Goal: Information Seeking & Learning: Learn about a topic

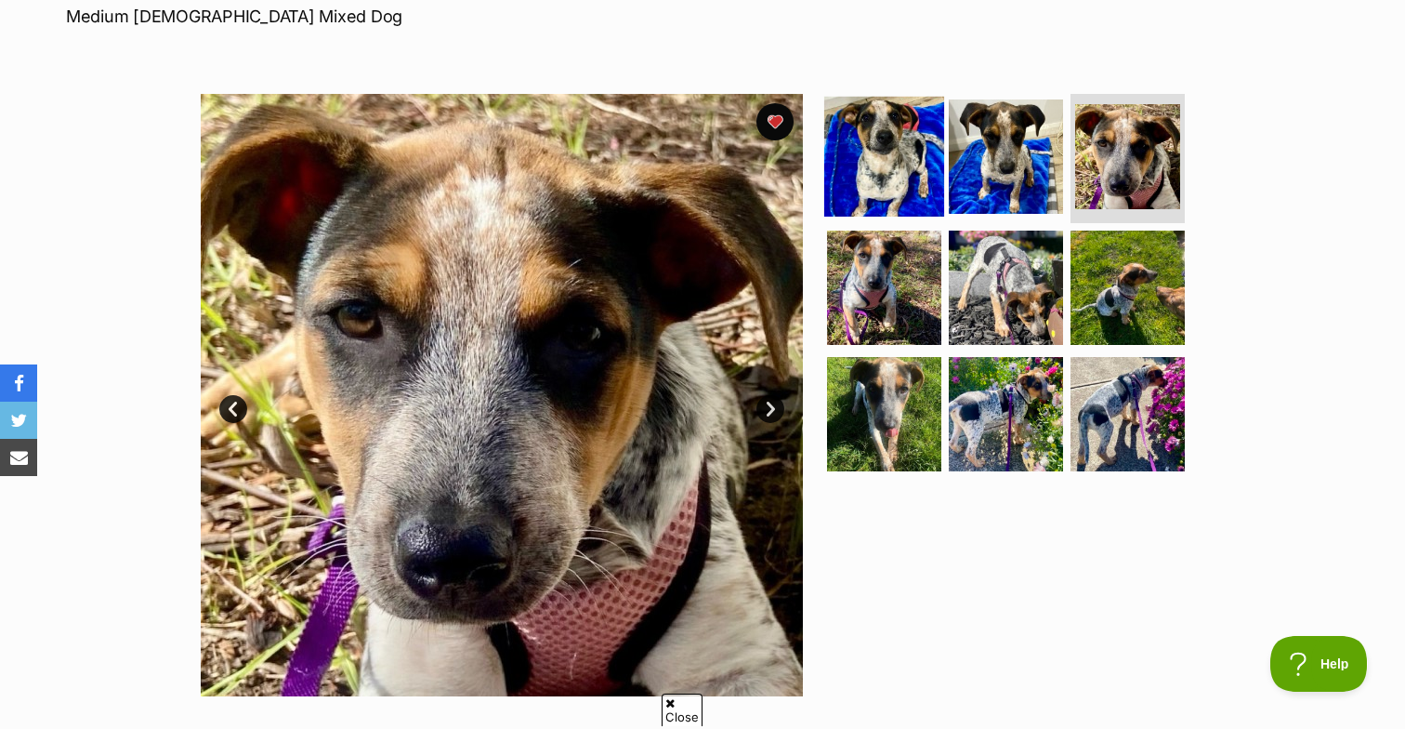
click at [904, 158] on img at bounding box center [884, 156] width 120 height 120
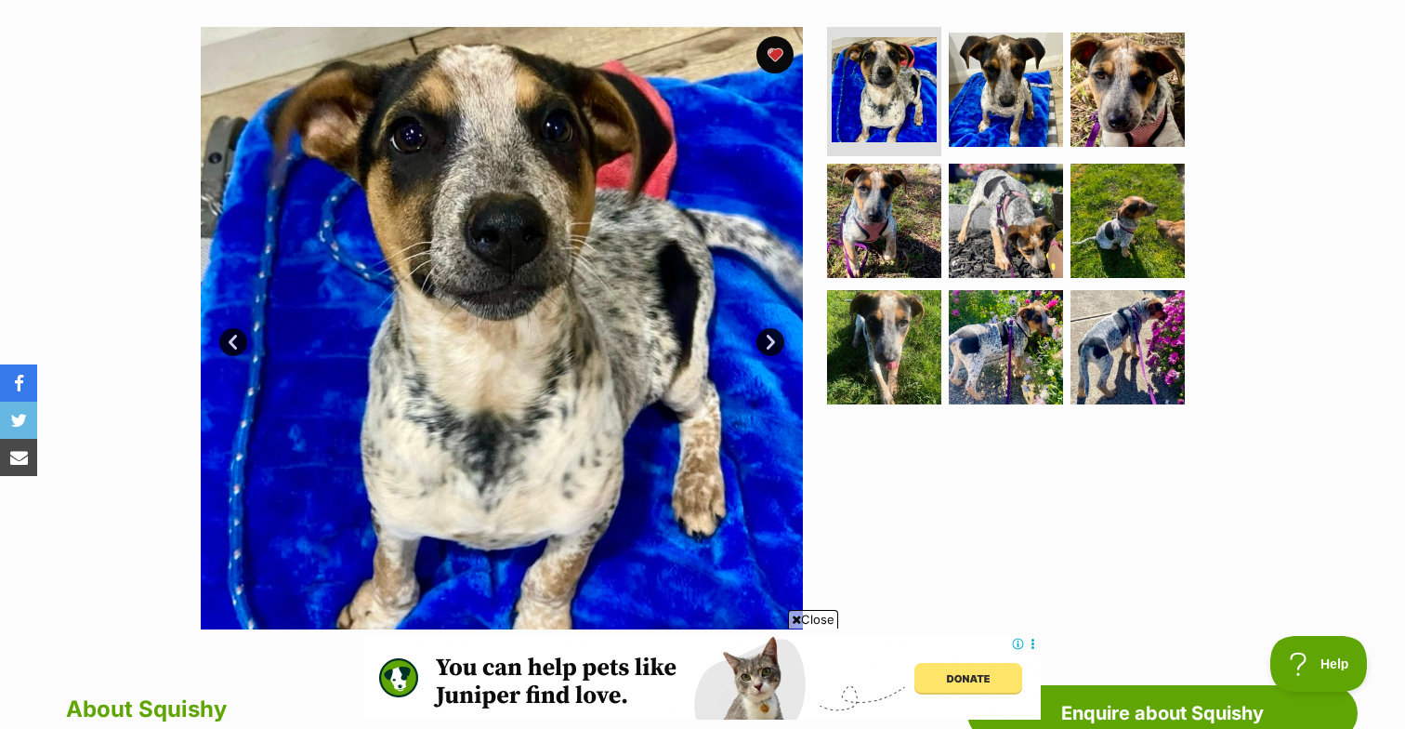
scroll to position [375, 0]
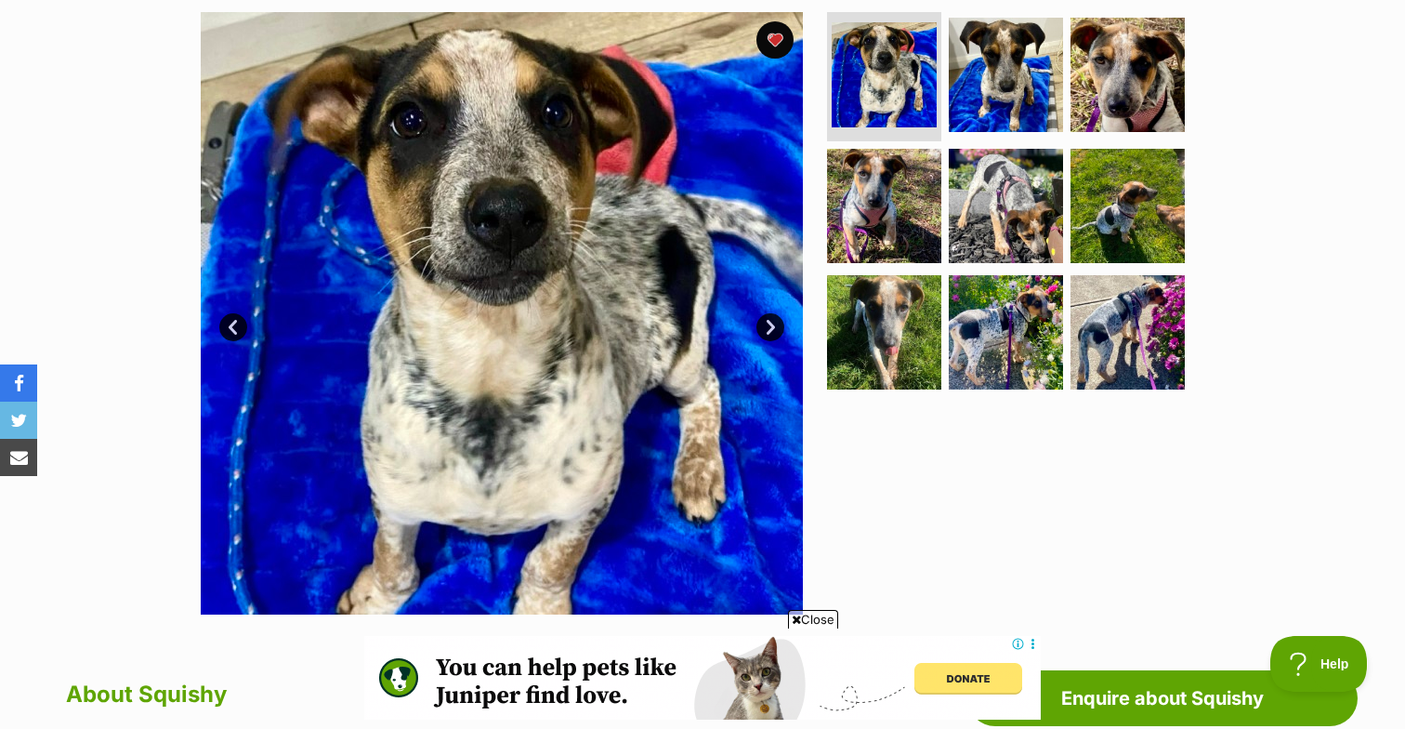
click at [770, 322] on link "Next" at bounding box center [770, 327] width 28 height 28
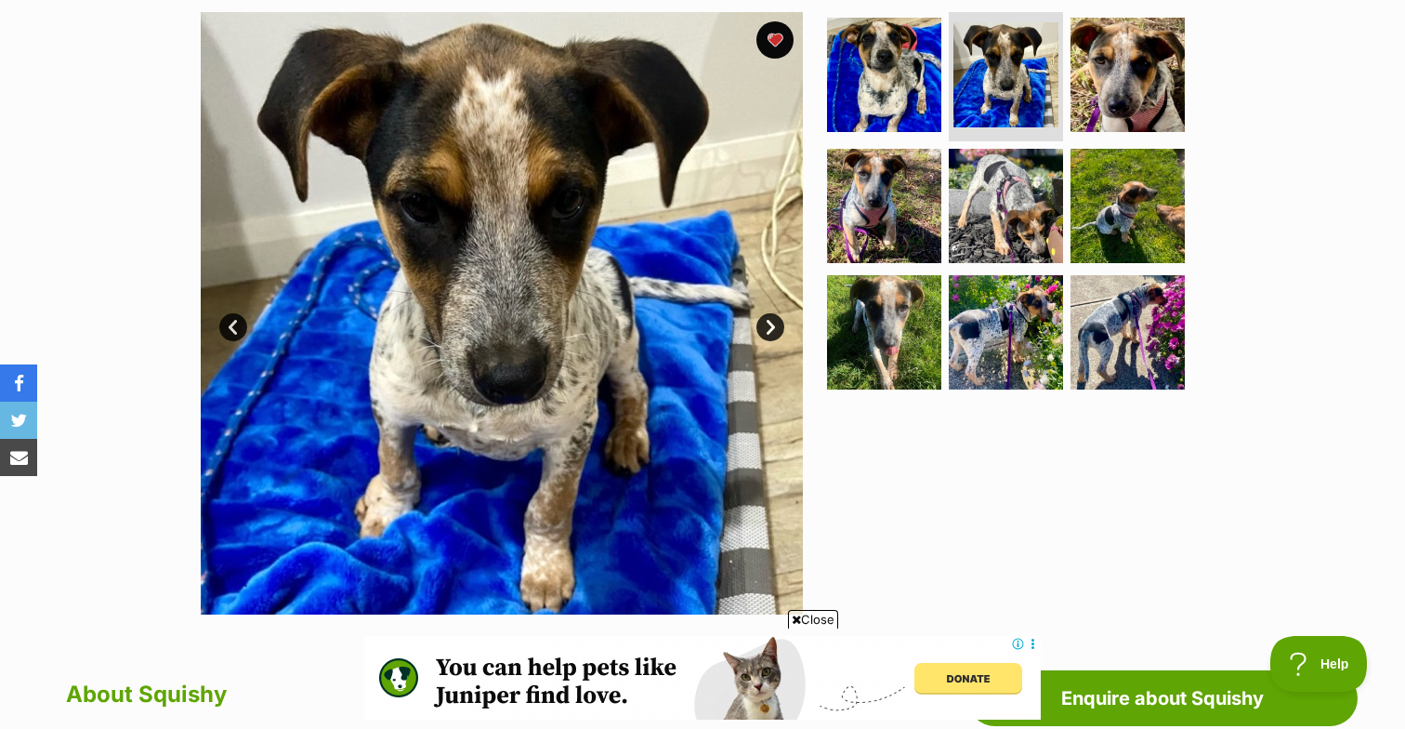
scroll to position [0, 0]
click at [770, 322] on link "Next" at bounding box center [770, 327] width 28 height 28
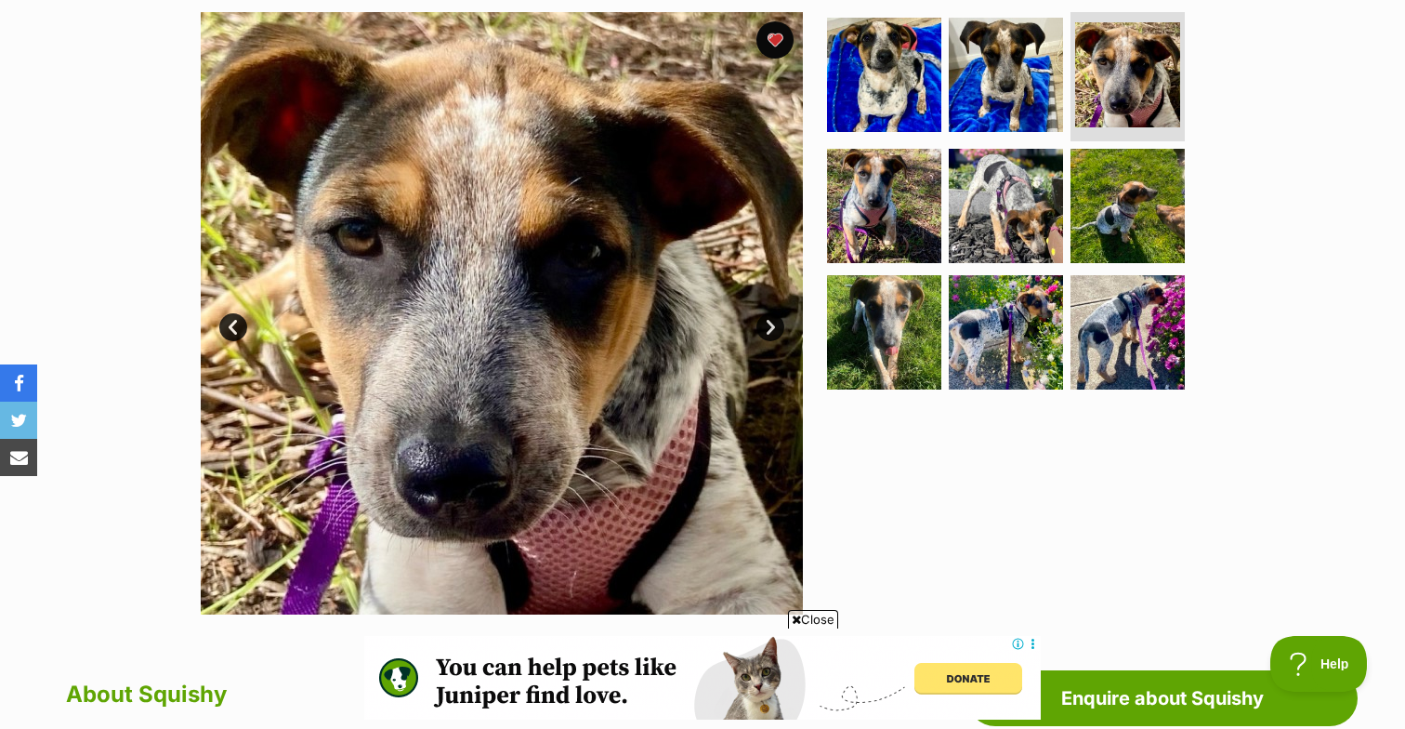
click at [770, 322] on link "Next" at bounding box center [770, 327] width 28 height 28
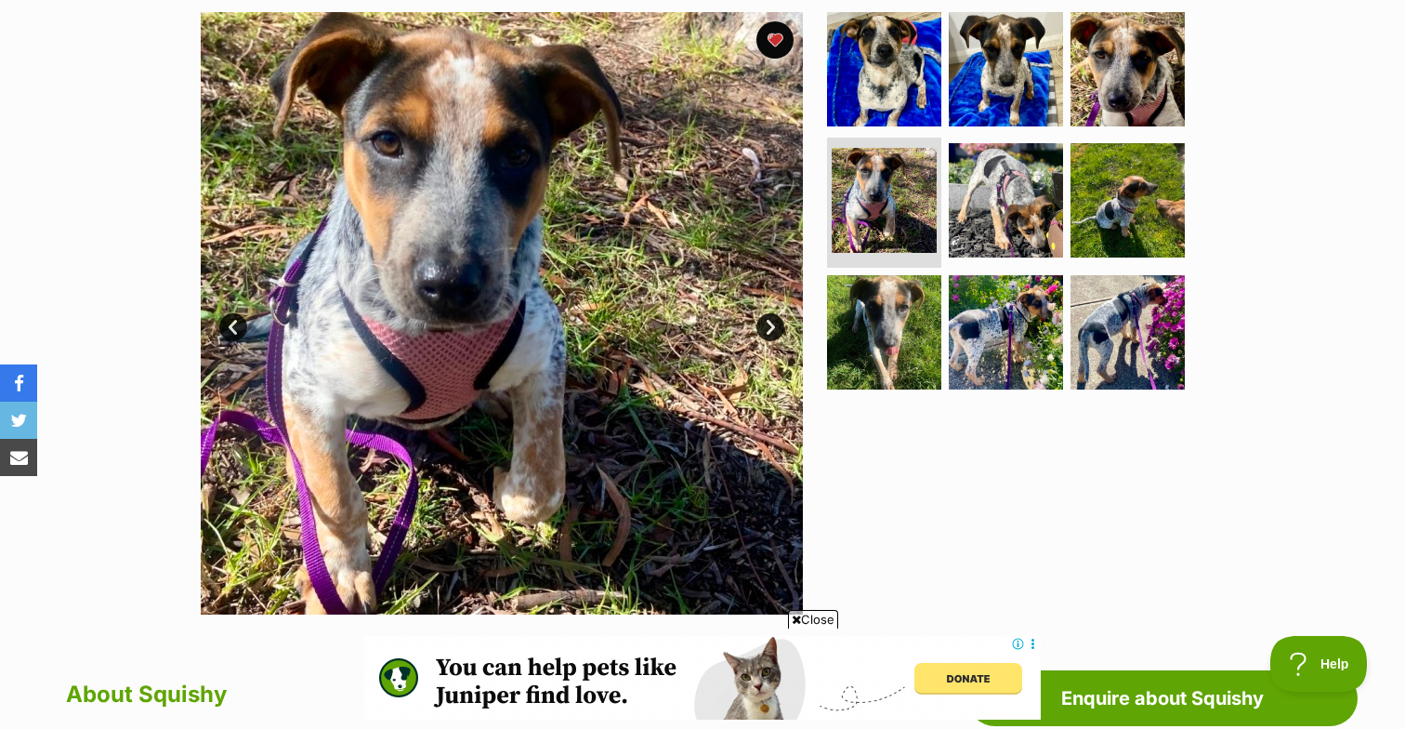
click at [770, 322] on link "Next" at bounding box center [770, 327] width 28 height 28
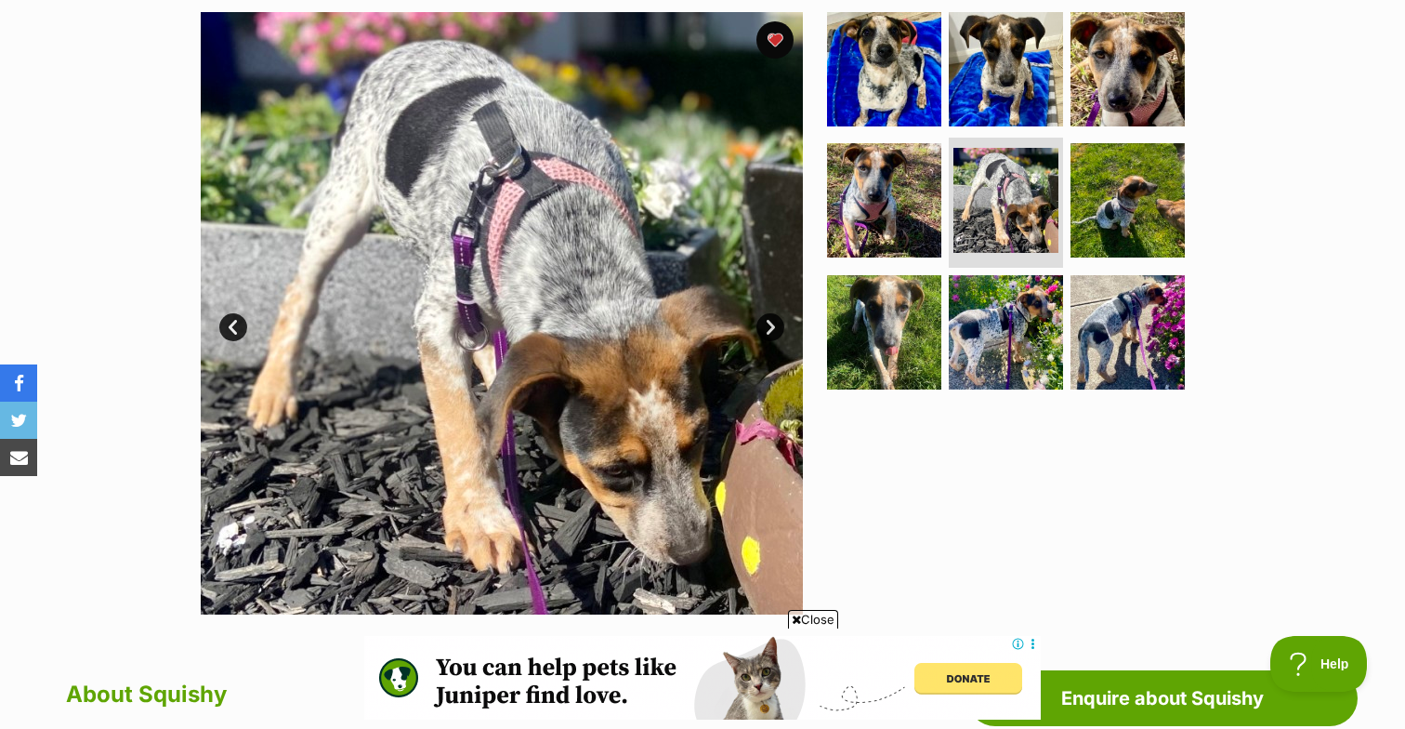
click at [770, 322] on link "Next" at bounding box center [770, 327] width 28 height 28
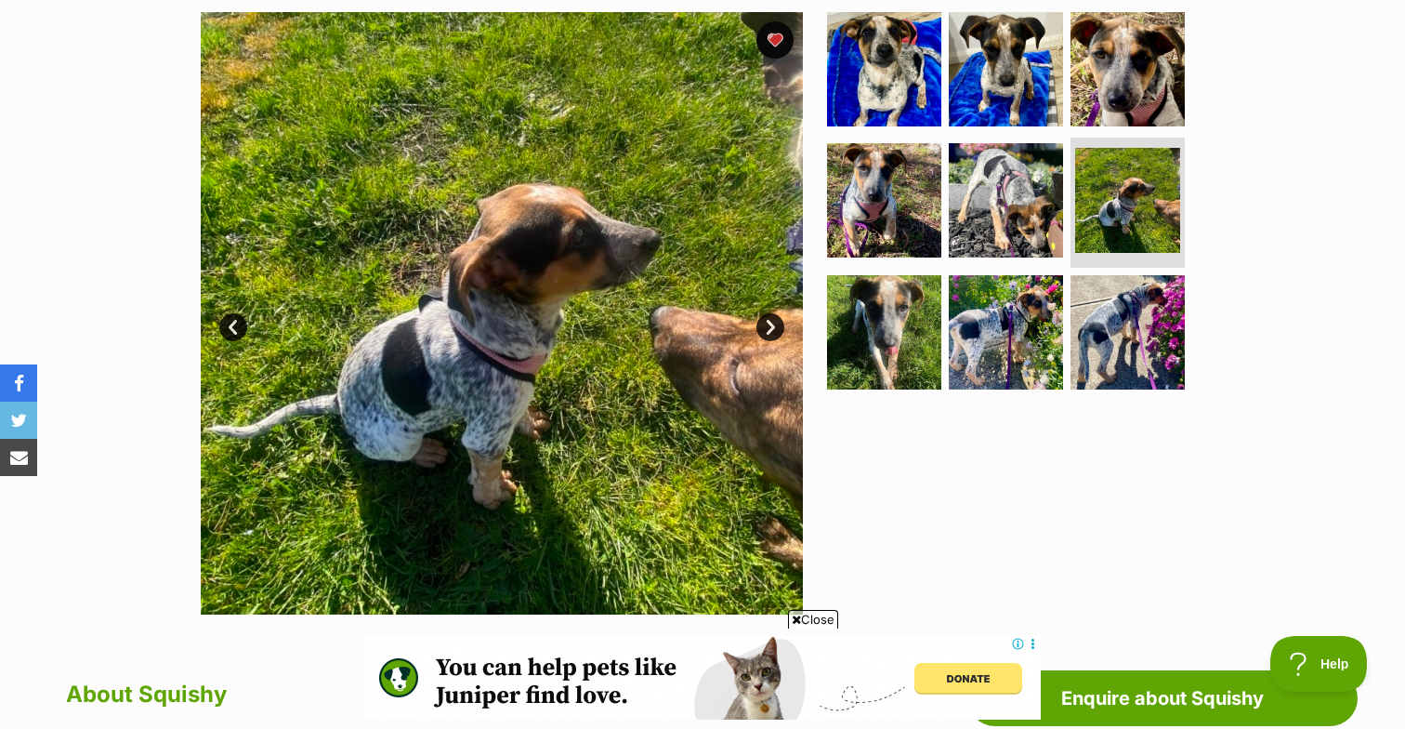
click at [770, 322] on link "Next" at bounding box center [770, 327] width 28 height 28
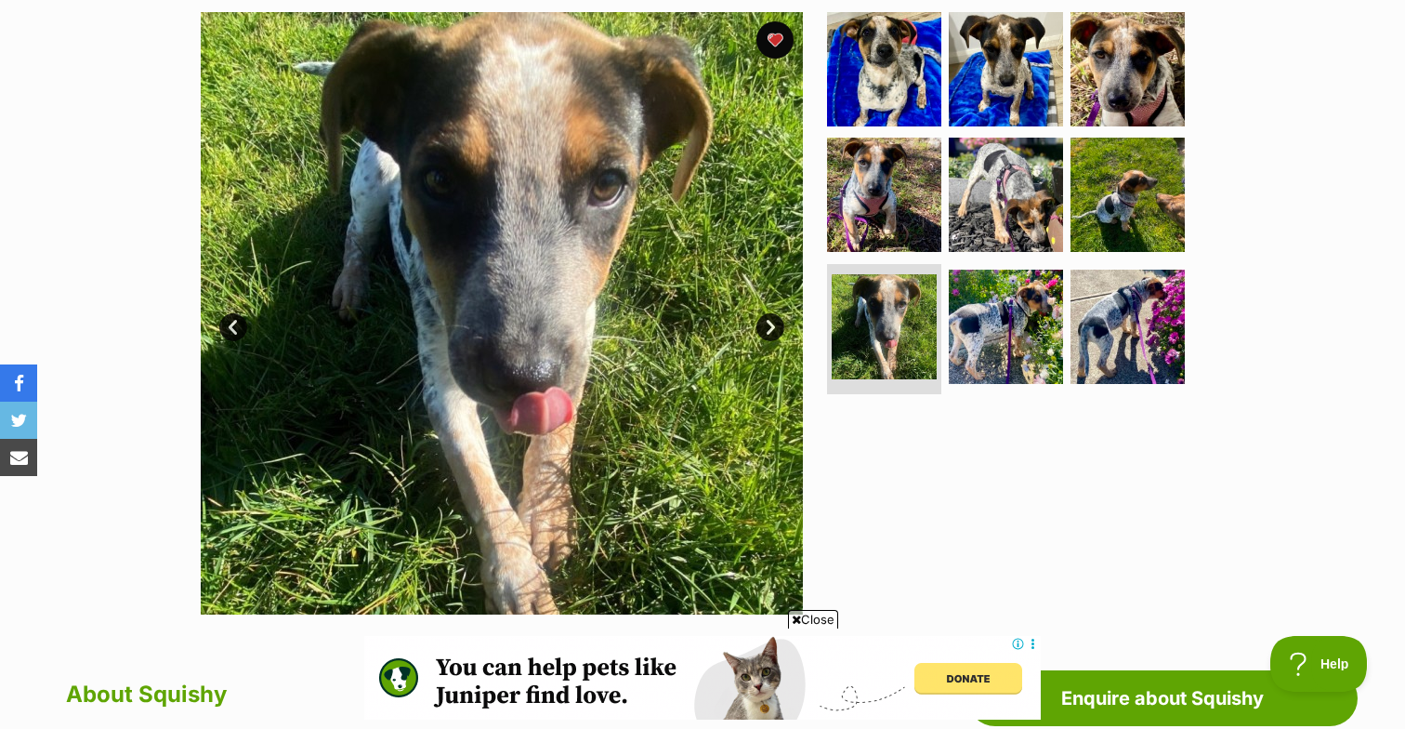
click at [770, 322] on link "Next" at bounding box center [770, 327] width 28 height 28
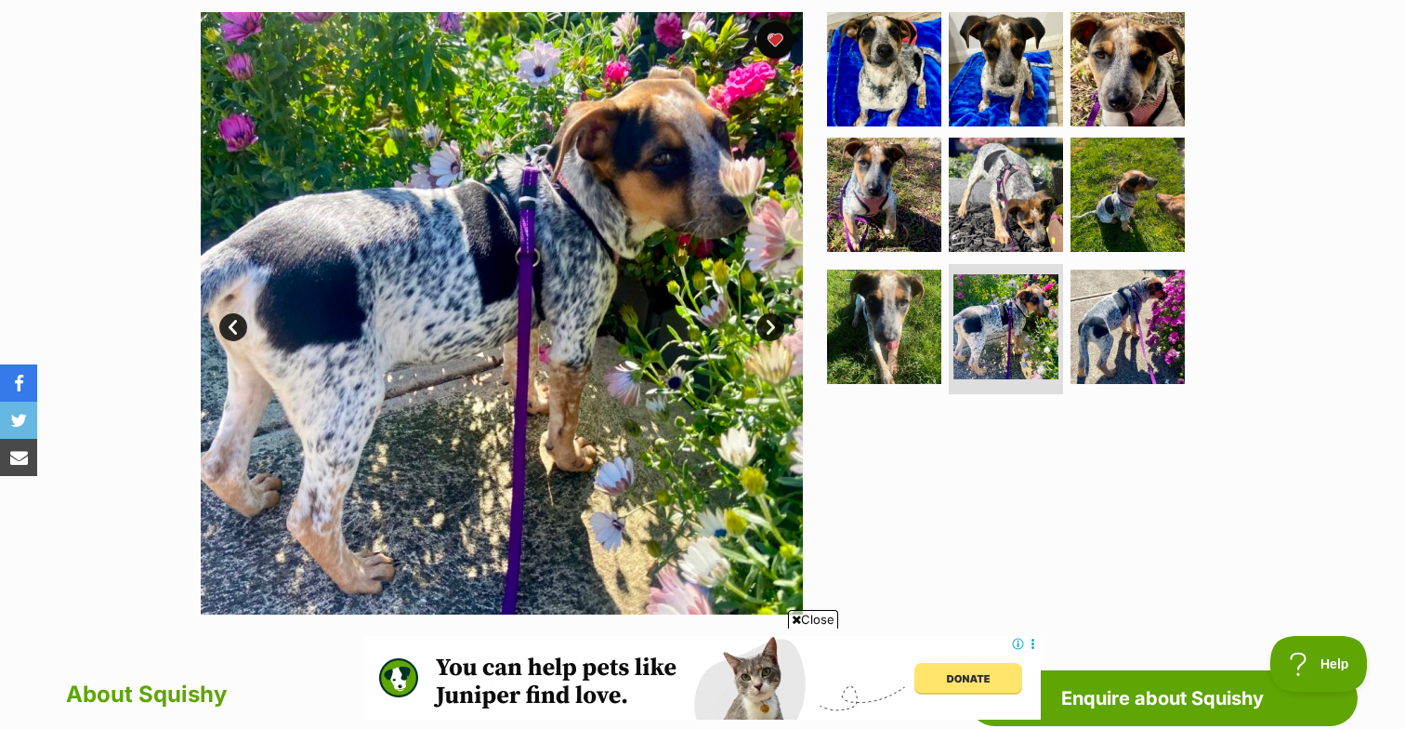
click at [770, 322] on link "Next" at bounding box center [770, 327] width 28 height 28
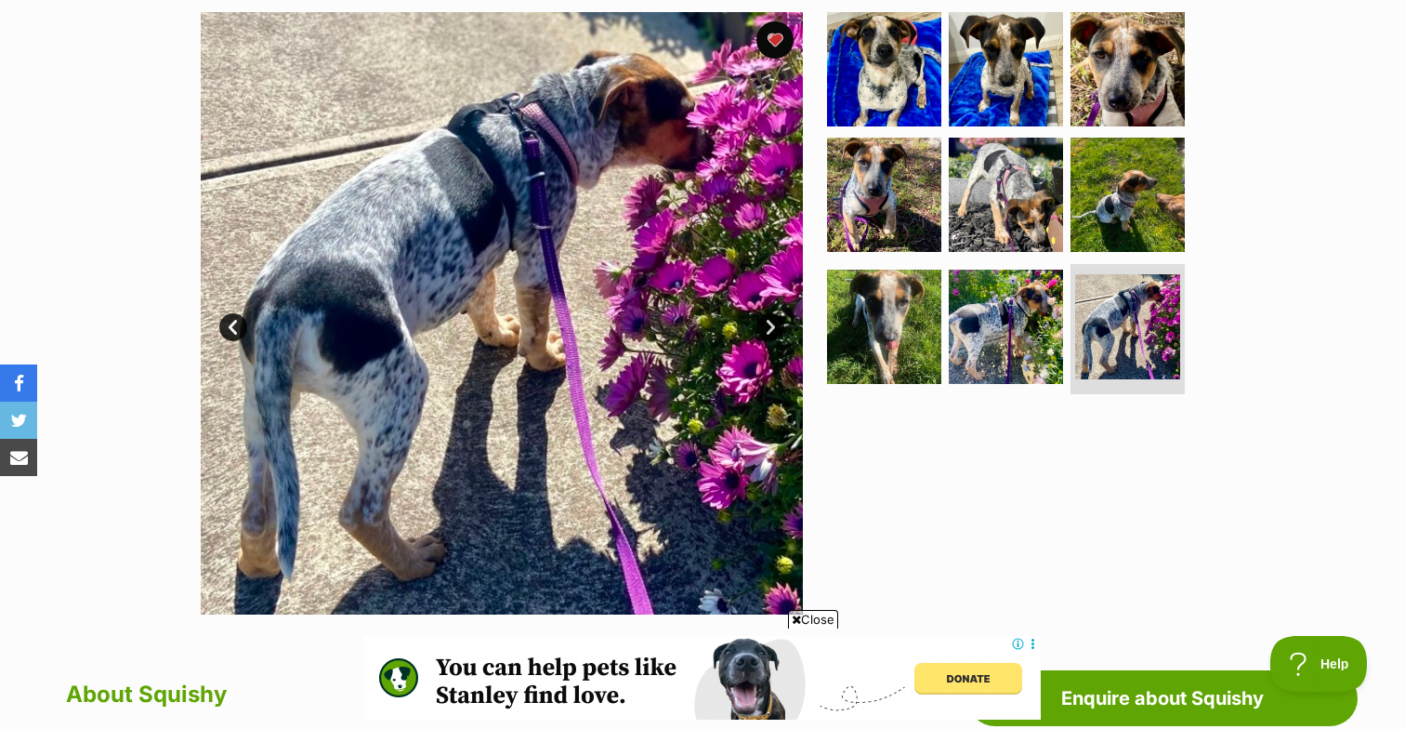
scroll to position [0, 279]
click at [770, 322] on link "Next" at bounding box center [770, 327] width 28 height 28
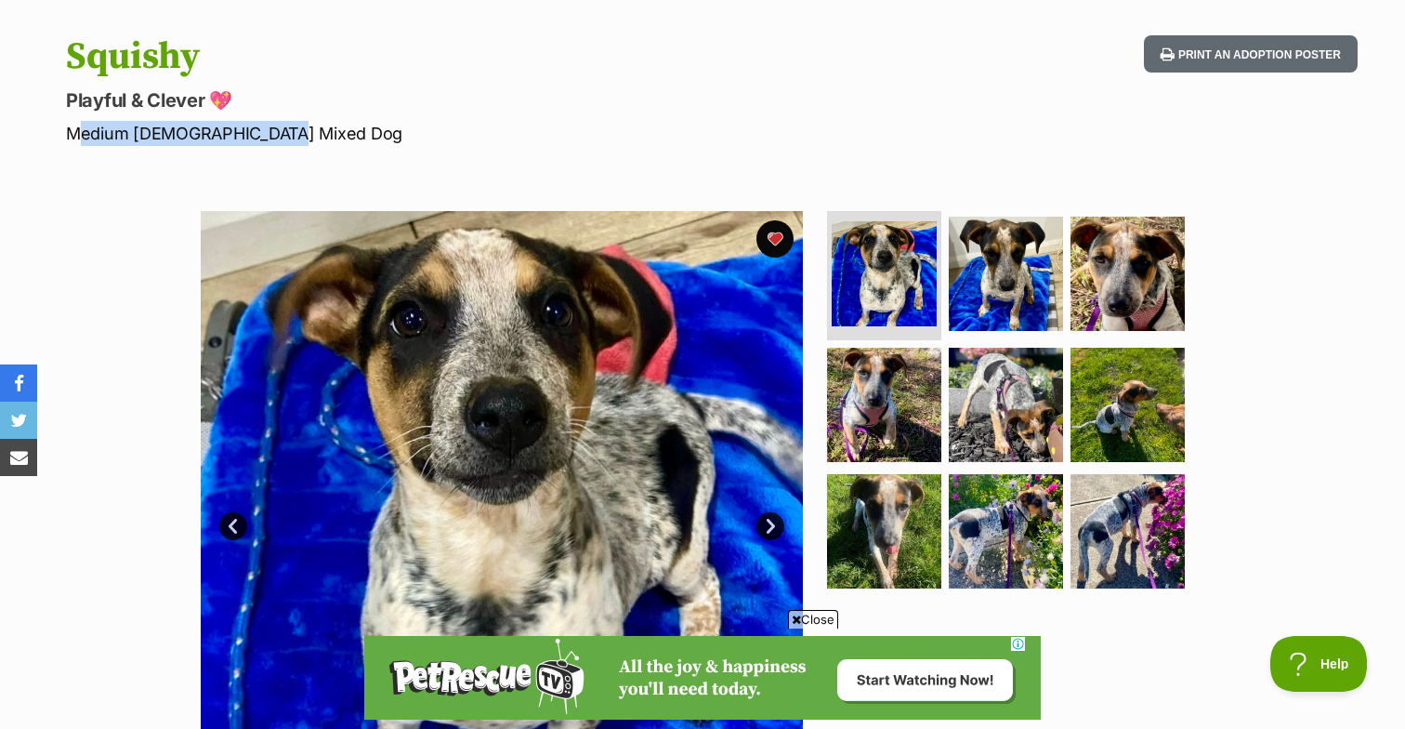
scroll to position [0, 0]
drag, startPoint x: 289, startPoint y: 129, endPoint x: 62, endPoint y: 132, distance: 226.8
click at [62, 132] on div "Squishy Playful & Clever 💖 Medium Female Mixed Dog Print an adoption poster" at bounding box center [703, 90] width 1366 height 111
copy p "Medium Female Mixed Dog"
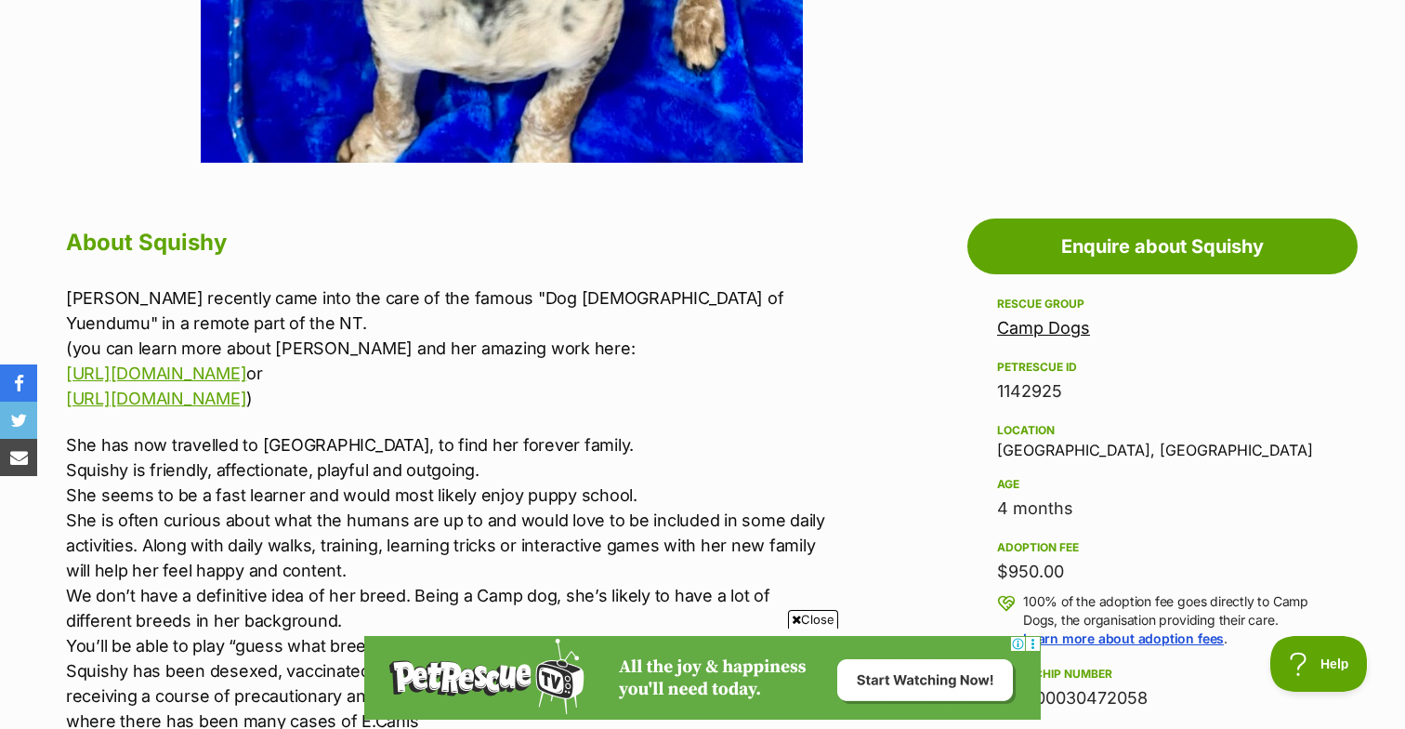
scroll to position [829, 0]
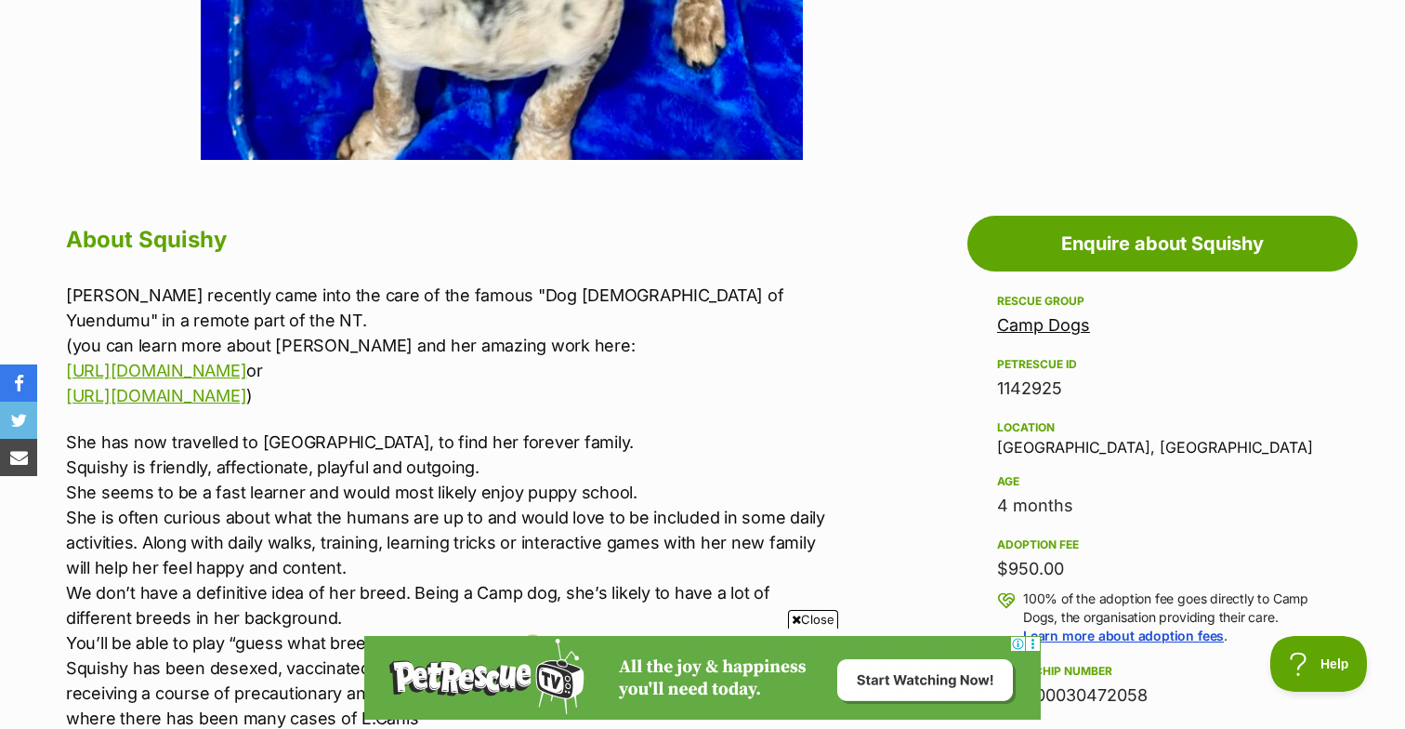
drag, startPoint x: 98, startPoint y: 133, endPoint x: 1233, endPoint y: 11, distance: 1142.2
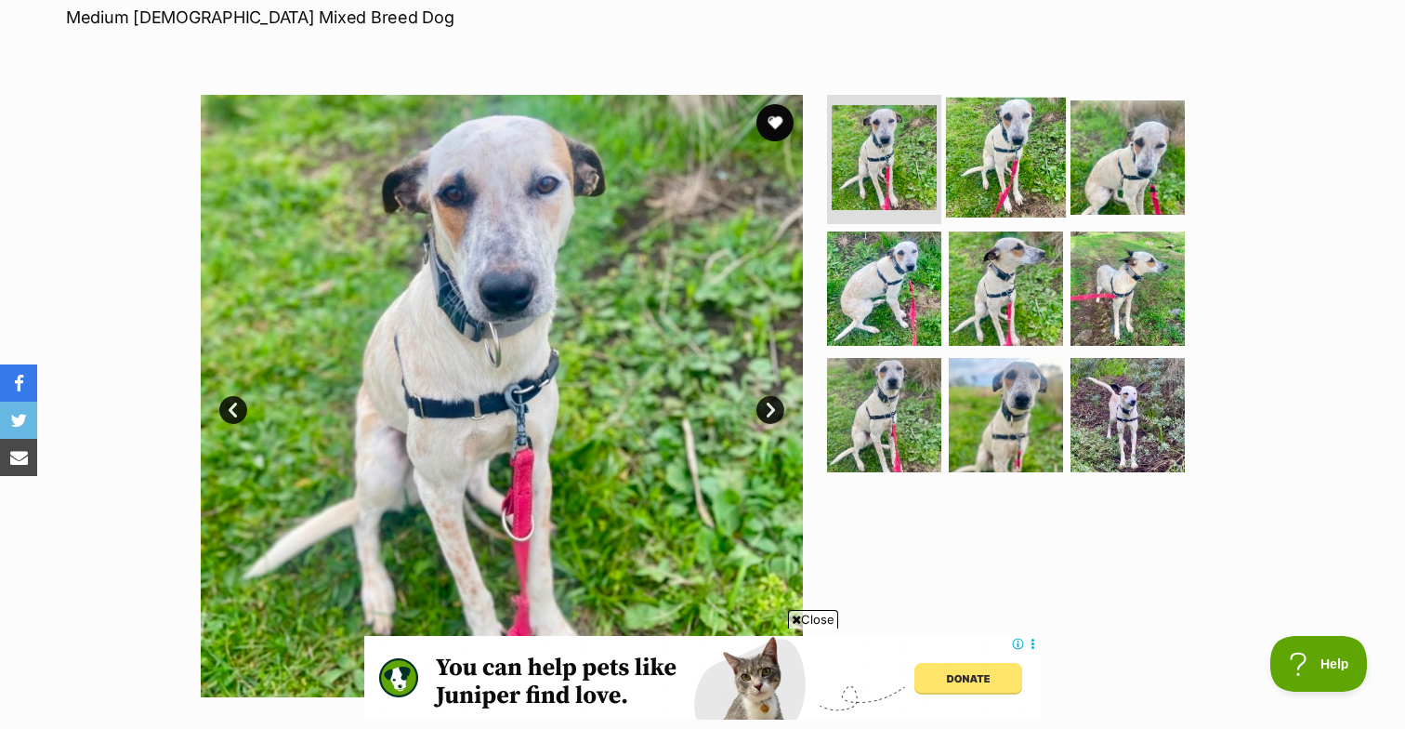
click at [1021, 152] on img at bounding box center [1006, 157] width 120 height 120
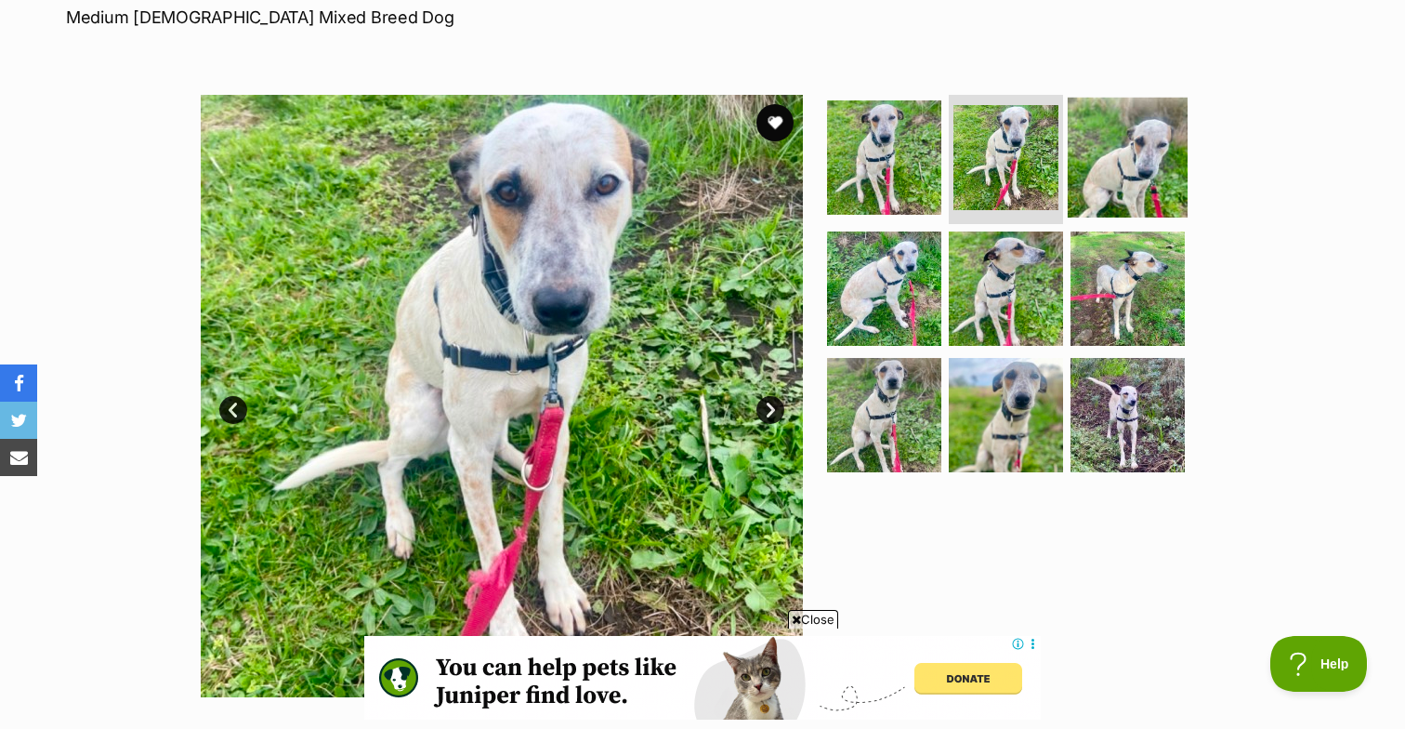
click at [1084, 142] on img at bounding box center [1128, 157] width 120 height 120
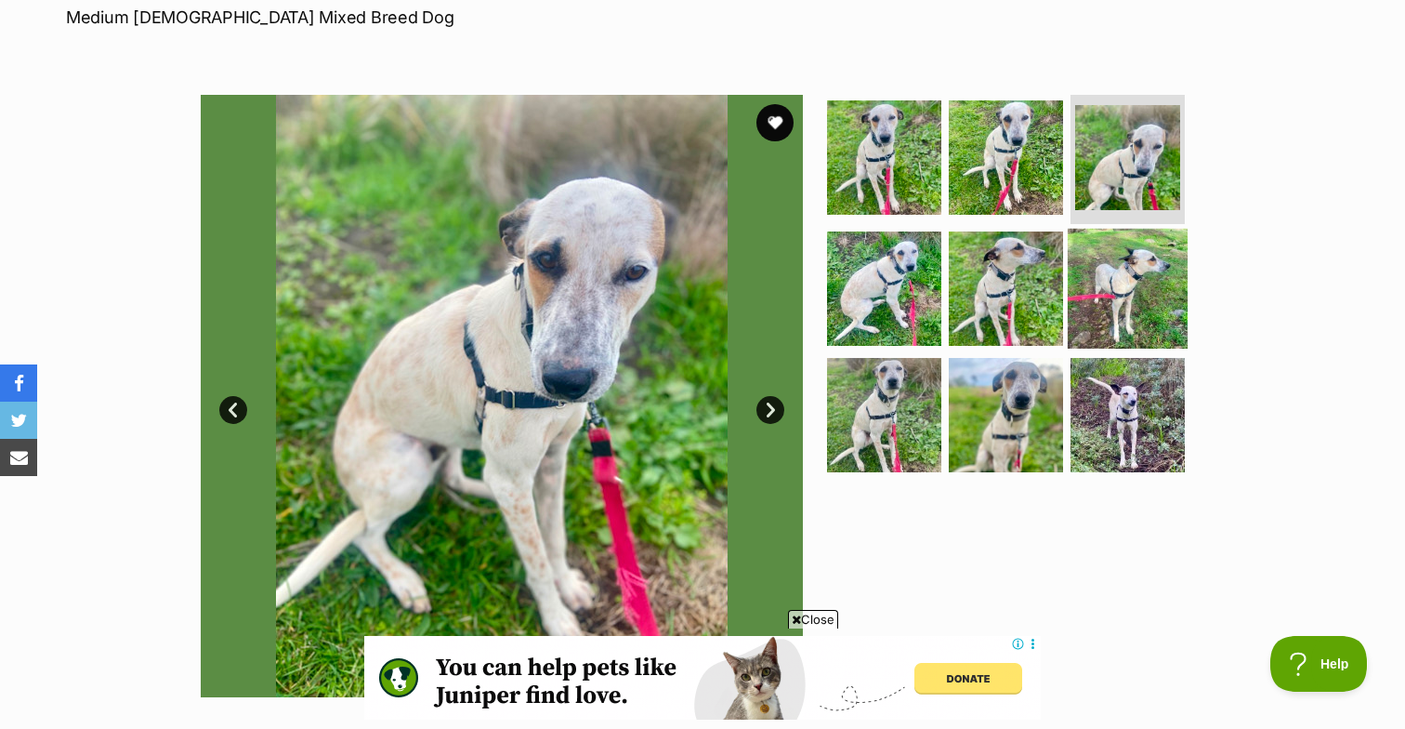
click at [1106, 264] on img at bounding box center [1128, 289] width 120 height 120
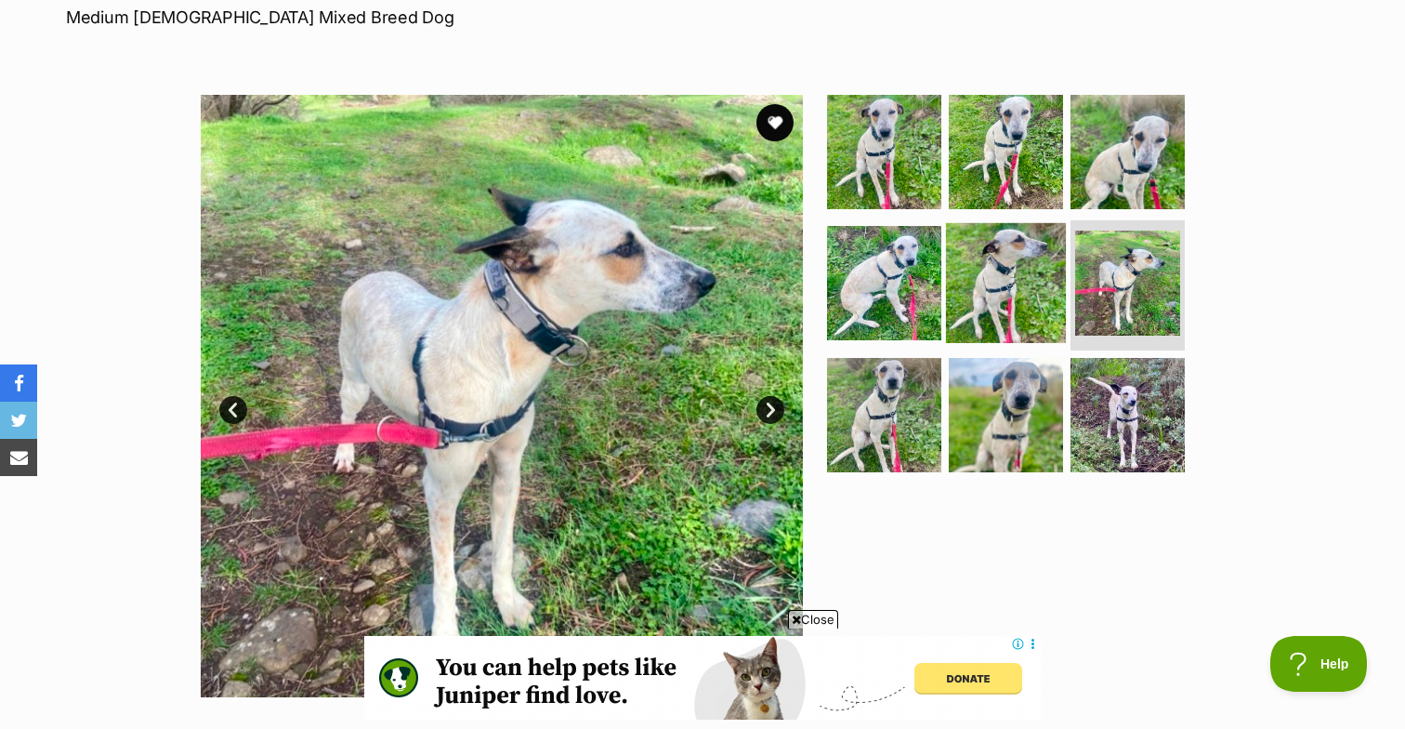
click at [985, 274] on img at bounding box center [1006, 283] width 120 height 120
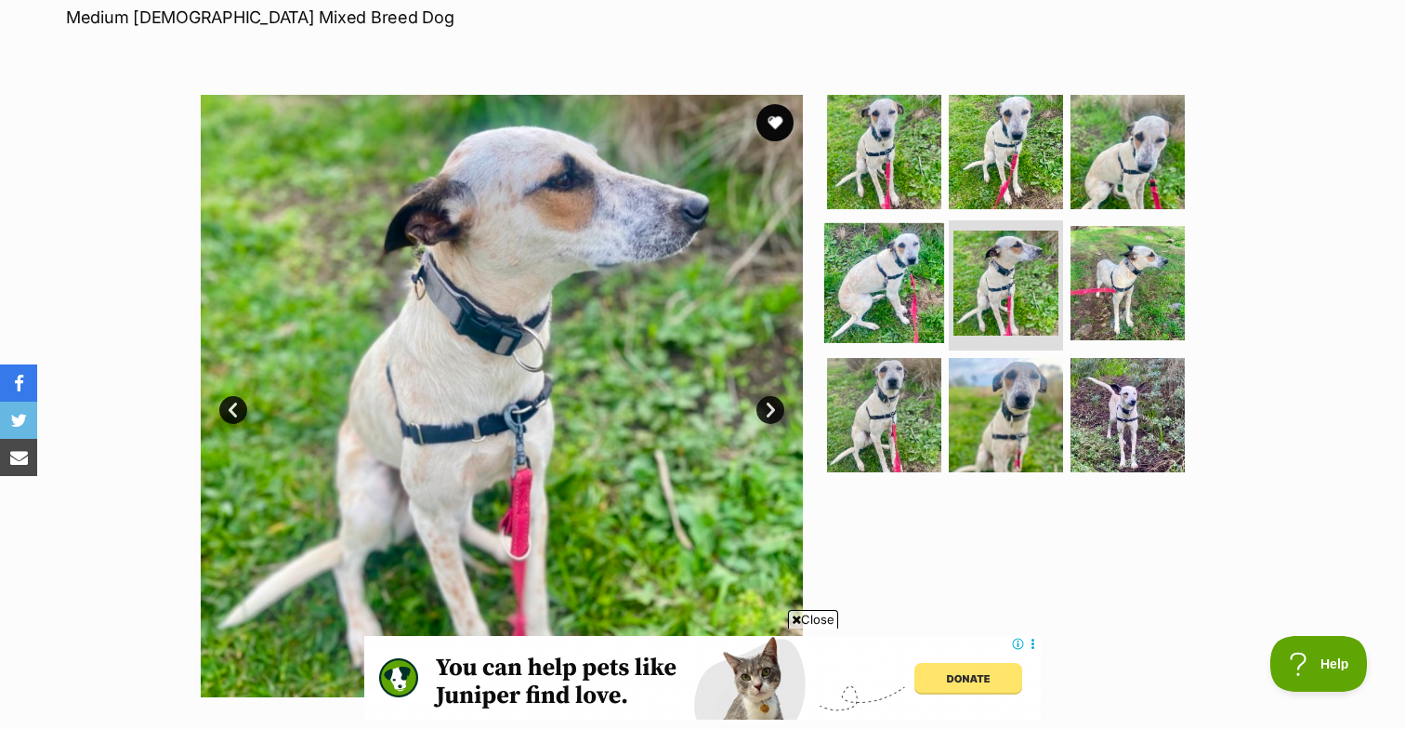
click at [876, 280] on img at bounding box center [884, 283] width 120 height 120
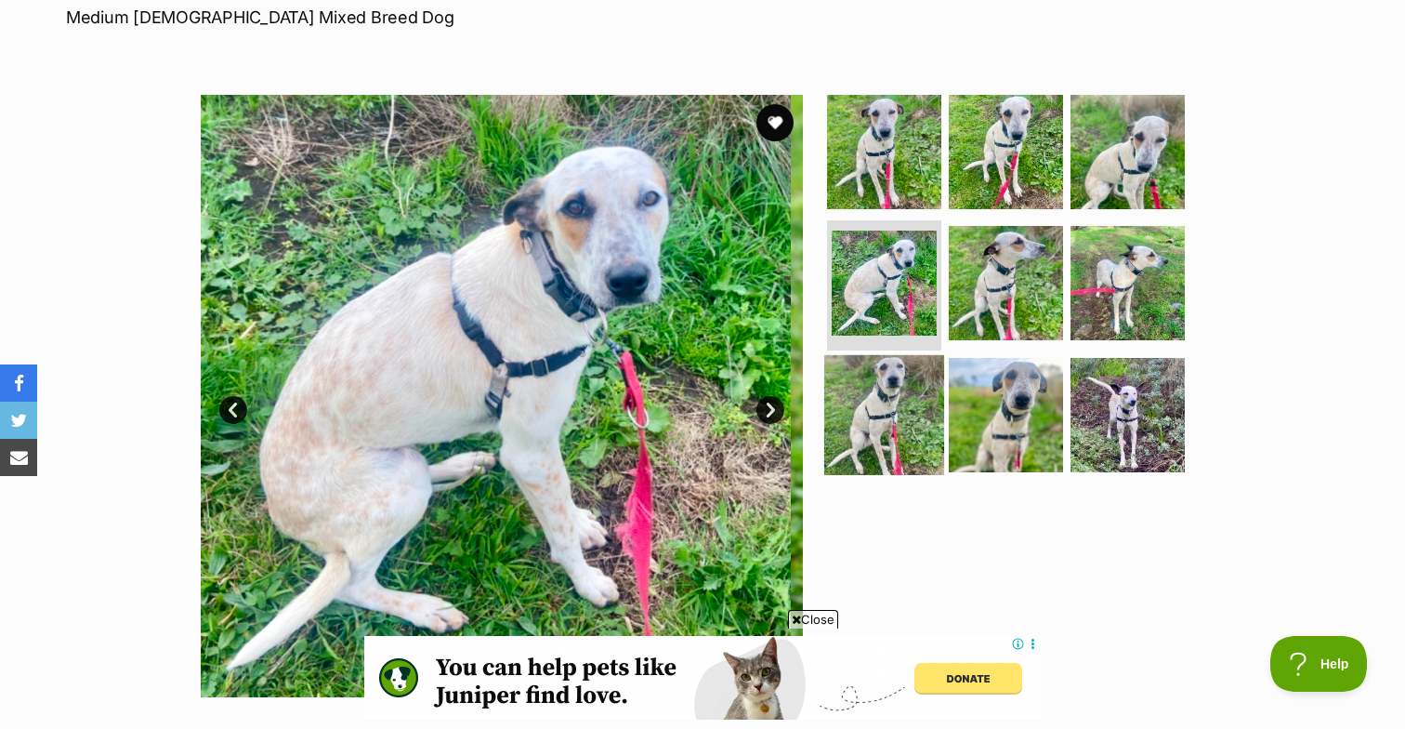
click at [877, 377] on img at bounding box center [884, 415] width 120 height 120
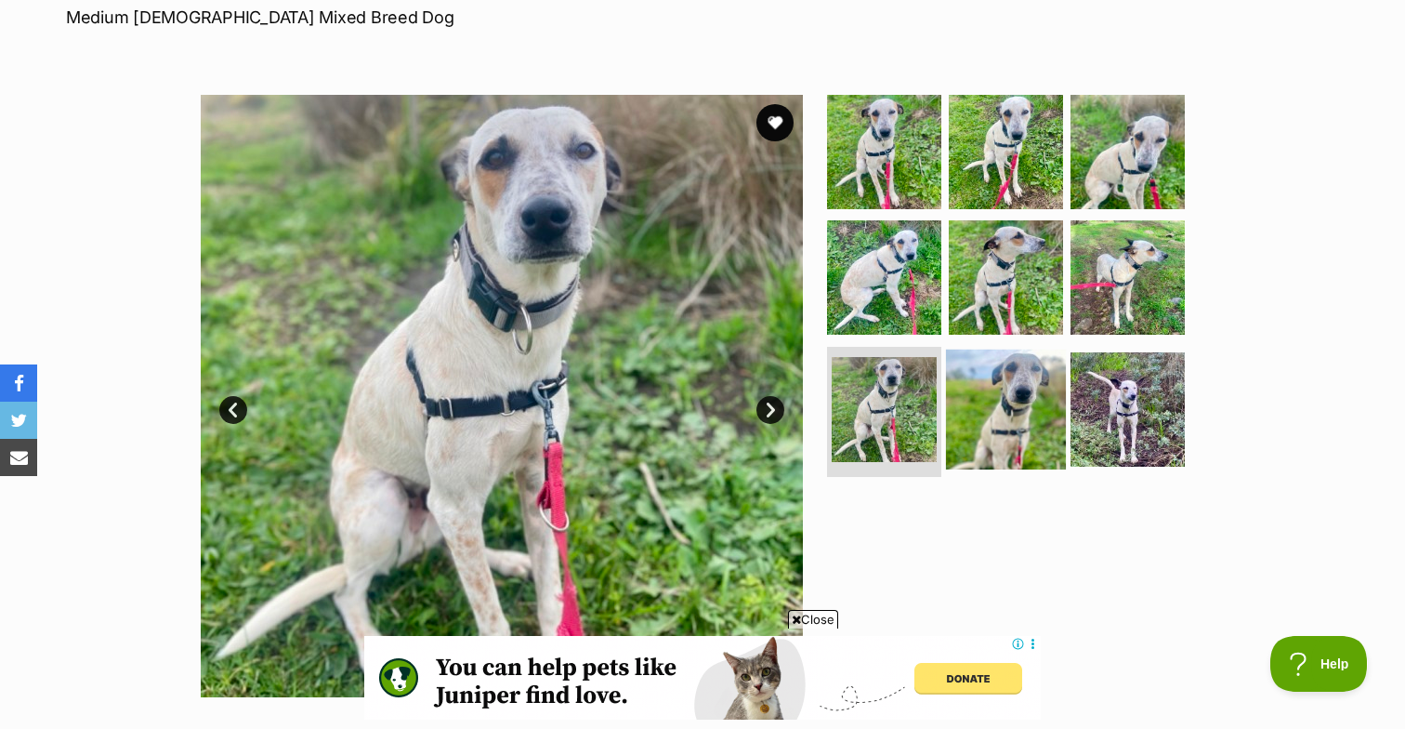
click at [1001, 384] on img at bounding box center [1006, 409] width 120 height 120
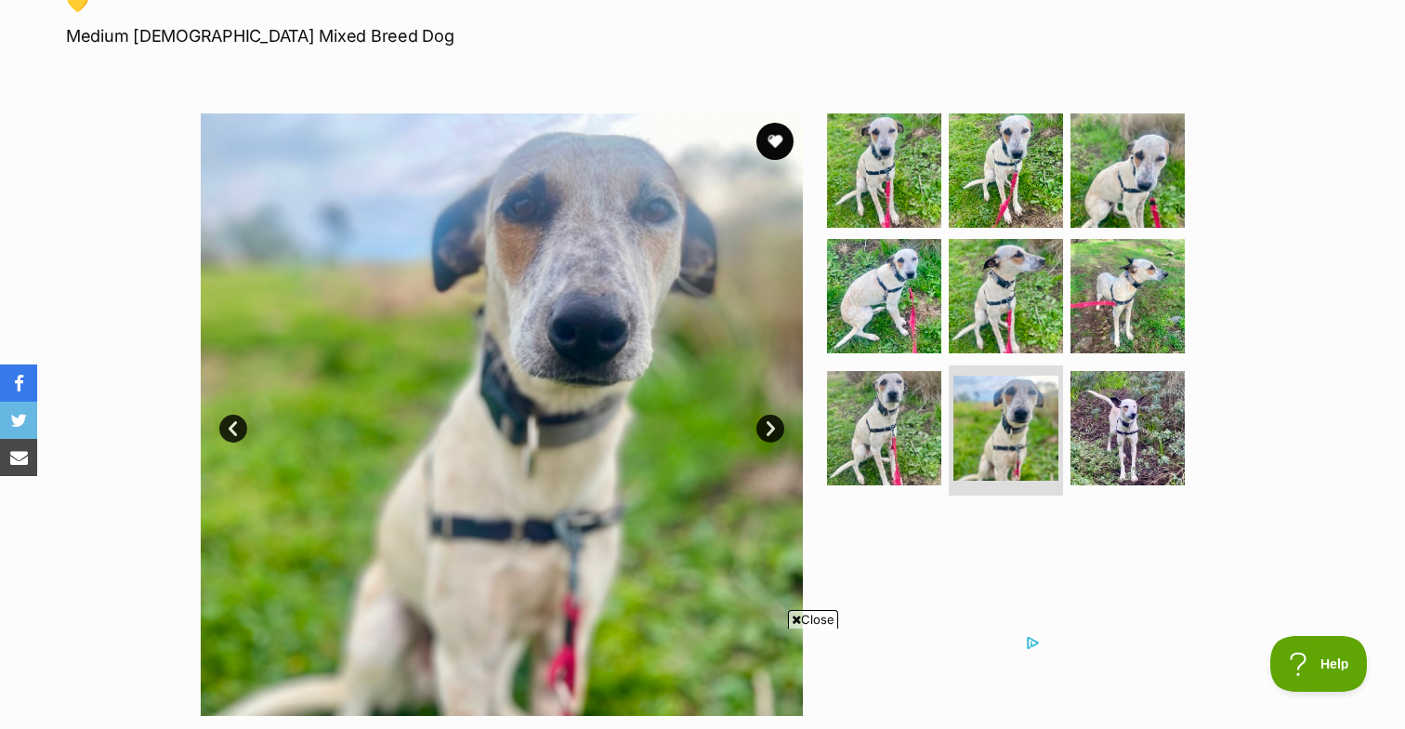
scroll to position [78, 0]
